Goal: Task Accomplishment & Management: Manage account settings

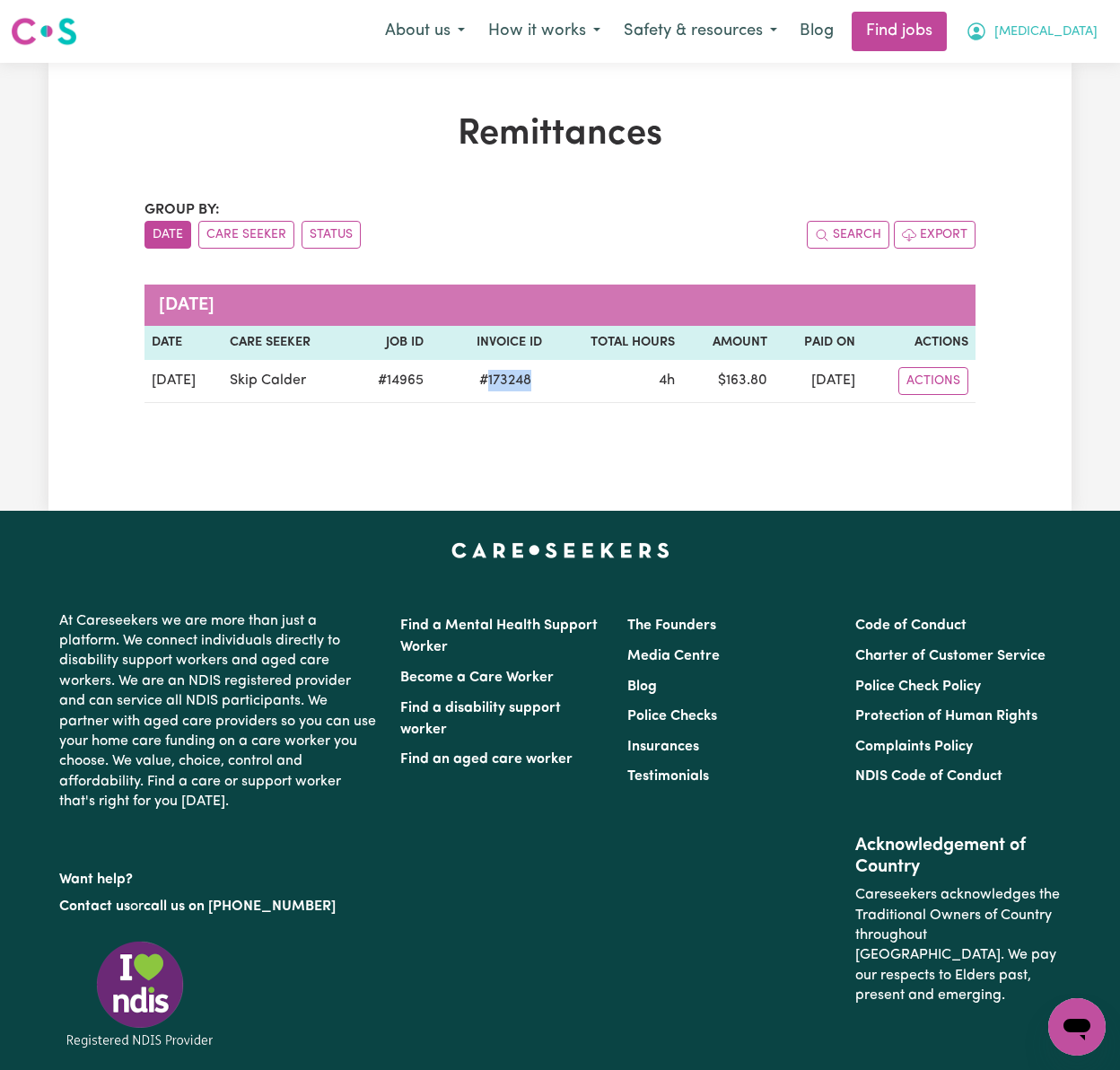
drag, startPoint x: 1059, startPoint y: 29, endPoint x: 1064, endPoint y: 49, distance: 20.6
click at [1059, 29] on span "[MEDICAL_DATA]" at bounding box center [1047, 32] width 104 height 20
click at [1064, 123] on link "Logout" at bounding box center [1037, 137] width 142 height 34
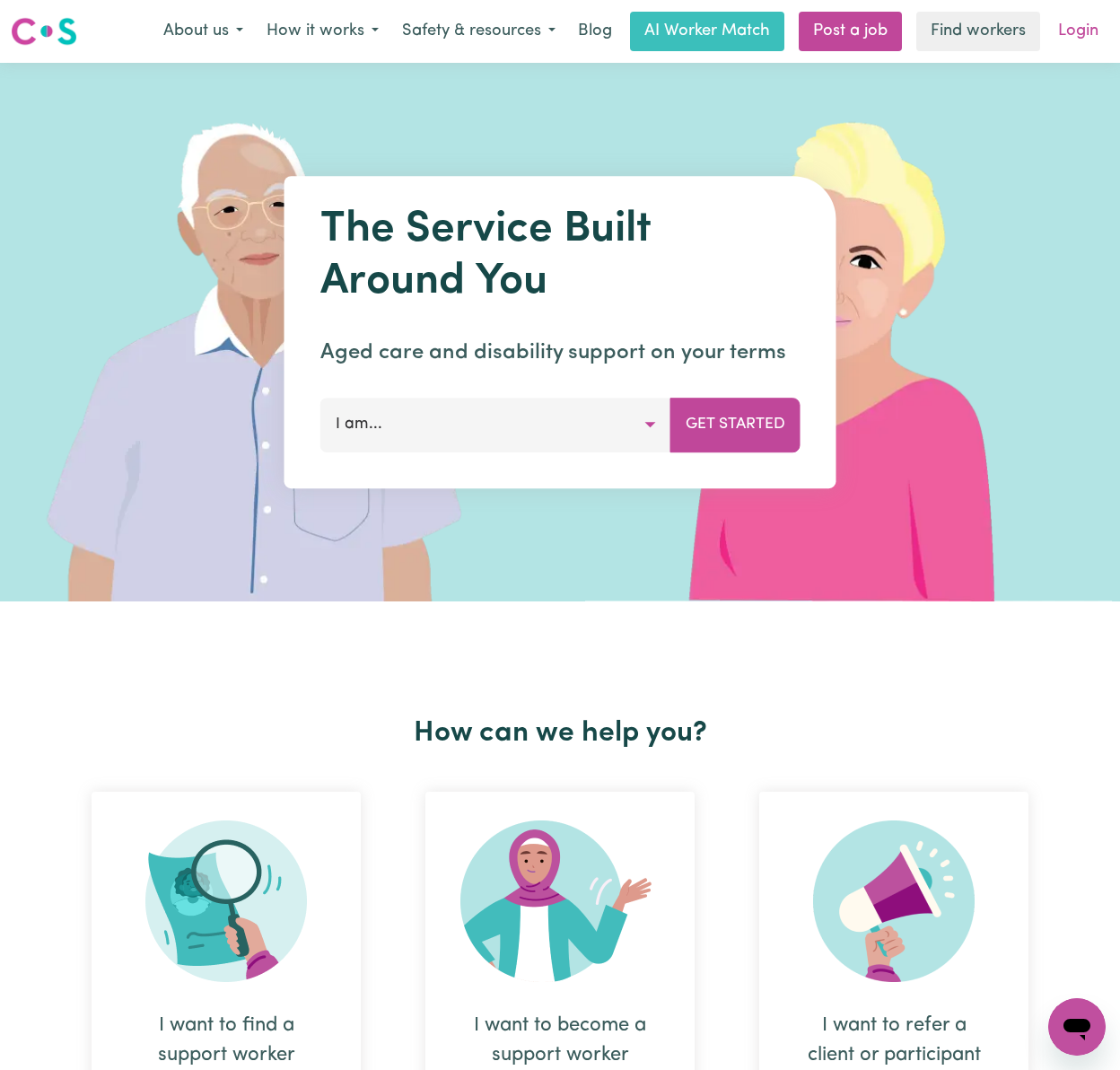
click at [1072, 37] on link "Login" at bounding box center [1078, 31] width 62 height 39
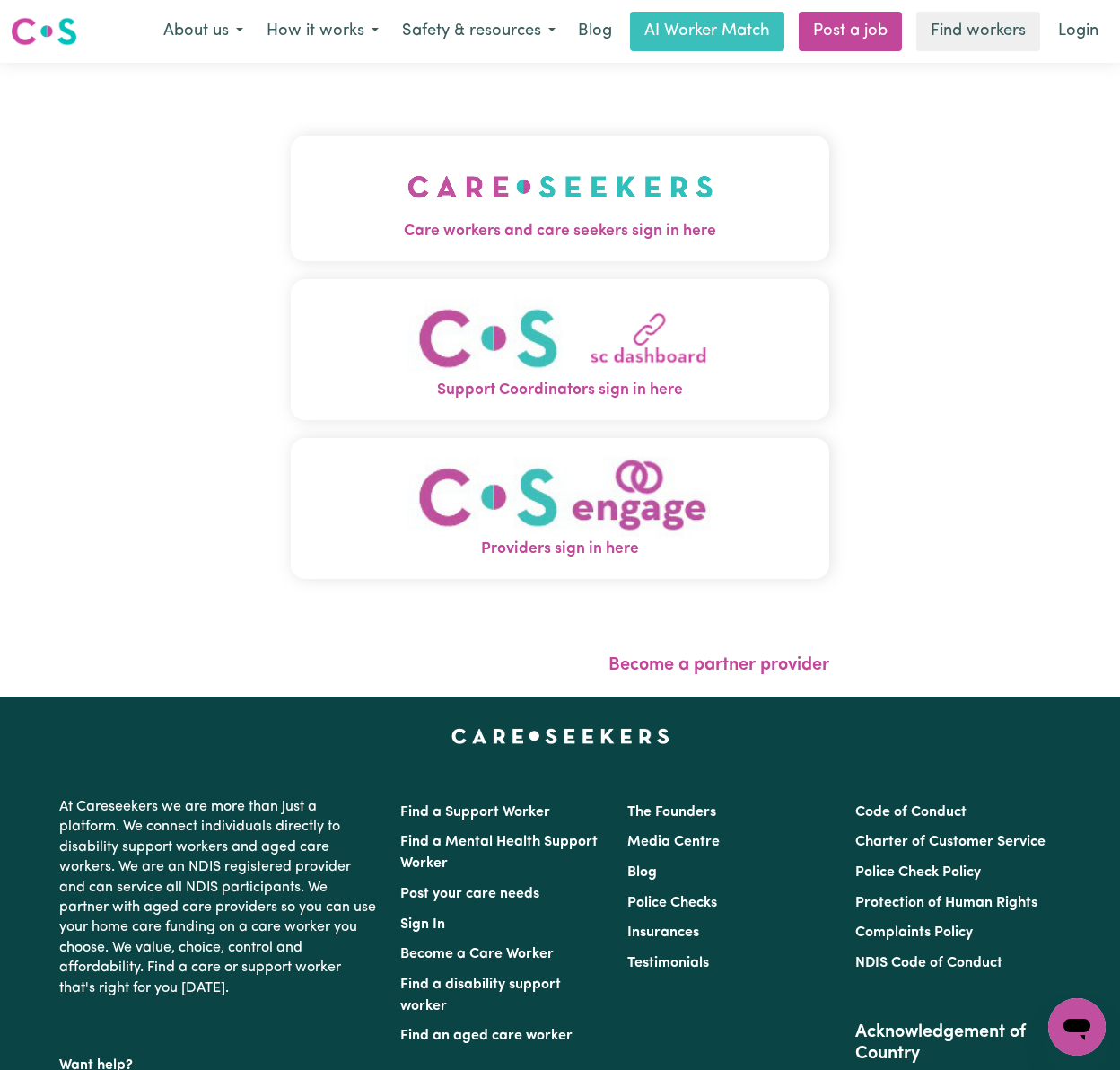
click at [291, 212] on button "Care workers and care seekers sign in here" at bounding box center [560, 198] width 538 height 126
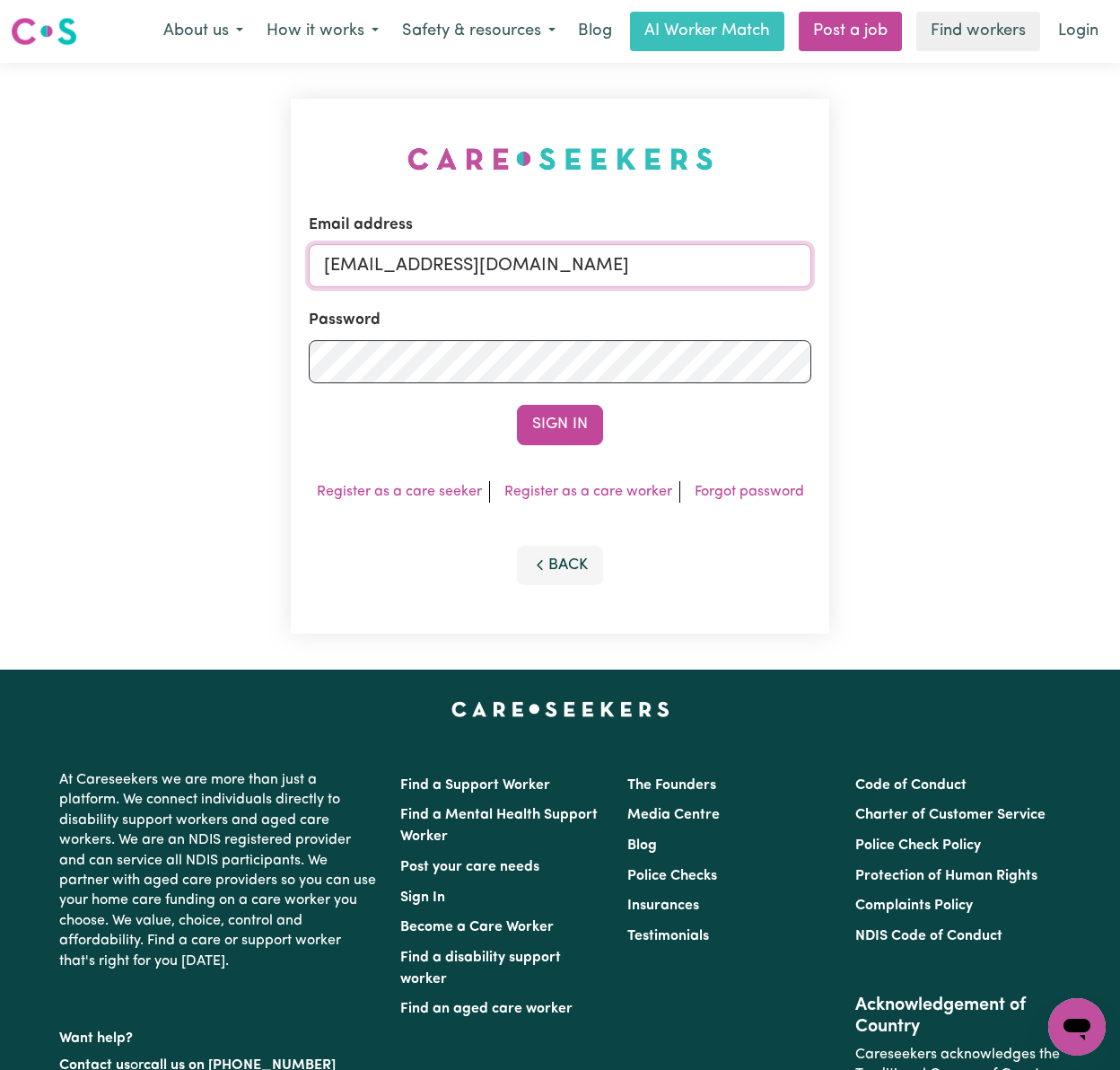
click at [422, 270] on input "[EMAIL_ADDRESS][DOMAIN_NAME]" at bounding box center [560, 266] width 502 height 43
drag, startPoint x: 417, startPoint y: 263, endPoint x: 908, endPoint y: 268, distance: 491.0
click at [908, 268] on div "Email address [EMAIL_ADDRESS][DOMAIN_NAME] Password Sign In Register as a care …" at bounding box center [560, 365] width 1120 height 607
type input "[EMAIL_ADDRESS][DOMAIN_NAME]"
click at [517, 405] on button "Sign In" at bounding box center [560, 424] width 86 height 39
